Goal: Navigation & Orientation: Find specific page/section

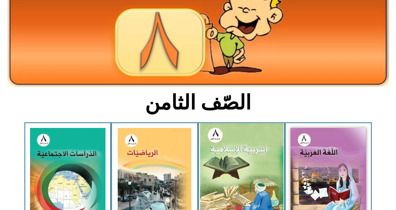
scroll to position [84, 0]
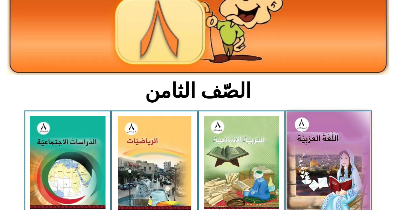
click at [340, 157] on img at bounding box center [327, 163] width 83 height 102
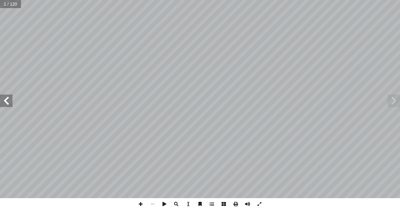
click at [2, 103] on span at bounding box center [6, 101] width 13 height 13
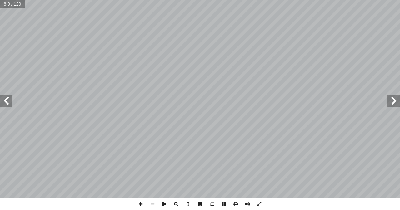
click at [2, 103] on span at bounding box center [6, 101] width 13 height 13
click at [6, 102] on span at bounding box center [6, 101] width 13 height 13
click at [1, 97] on span at bounding box center [6, 101] width 13 height 13
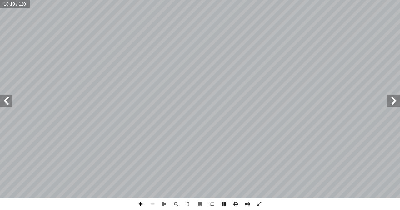
click at [141, 204] on span at bounding box center [141, 205] width 12 height 12
